Goal: Navigation & Orientation: Find specific page/section

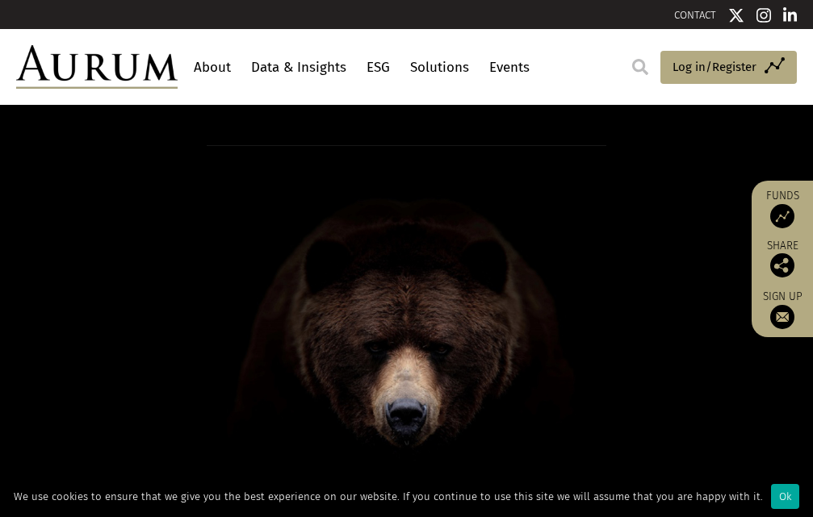
click at [225, 66] on link "About" at bounding box center [212, 67] width 45 height 30
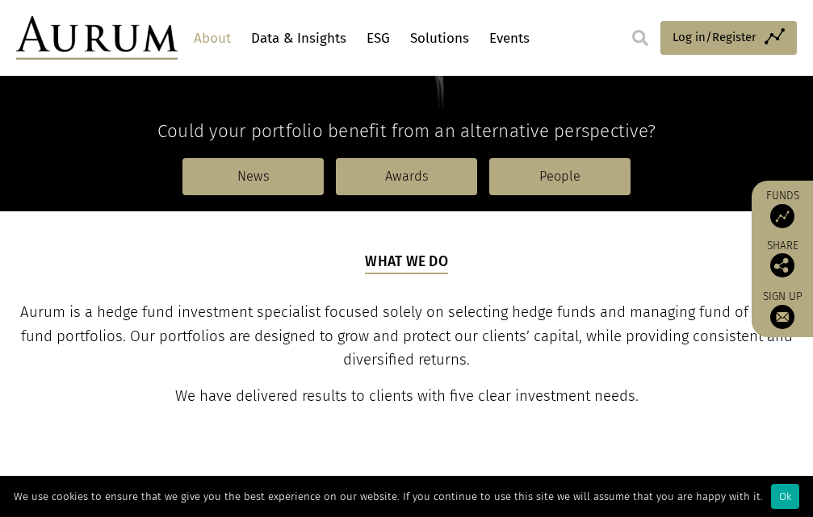
scroll to position [404, 0]
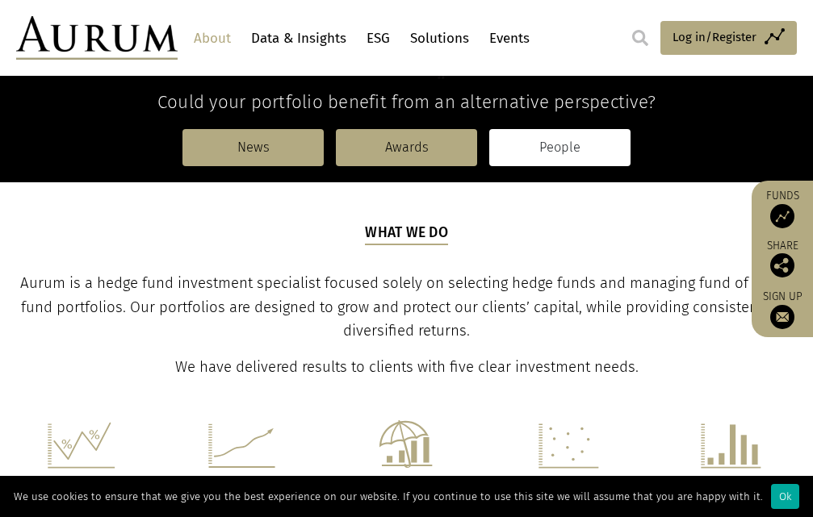
click at [567, 143] on link "People" at bounding box center [559, 147] width 141 height 37
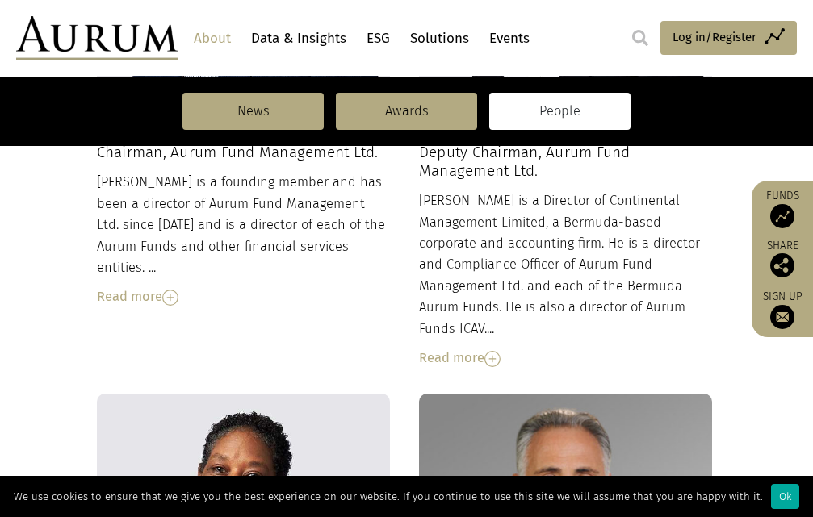
scroll to position [290, 0]
